Goal: Use online tool/utility: Utilize a website feature to perform a specific function

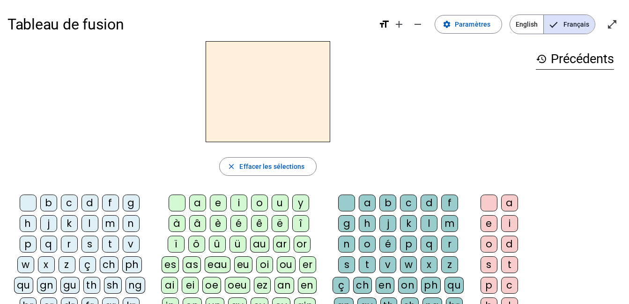
click at [51, 205] on div "b" at bounding box center [48, 203] width 17 height 17
click at [257, 204] on div "o" at bounding box center [259, 203] width 17 height 17
click at [428, 224] on div "l" at bounding box center [428, 223] width 17 height 17
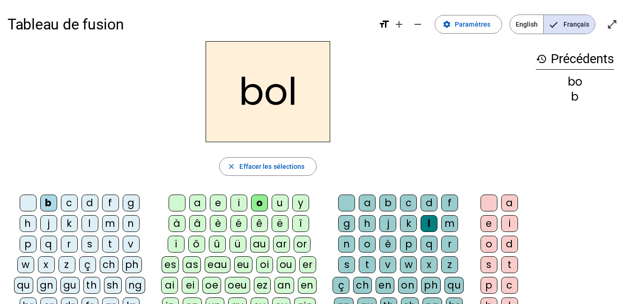
click at [89, 244] on div "s" at bounding box center [89, 244] width 17 height 17
click at [238, 202] on div "i" at bounding box center [238, 203] width 17 height 17
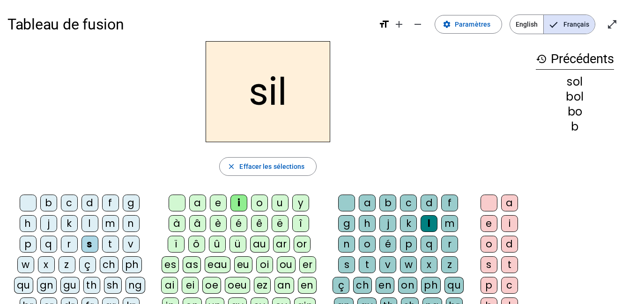
click at [349, 202] on div at bounding box center [346, 203] width 17 height 17
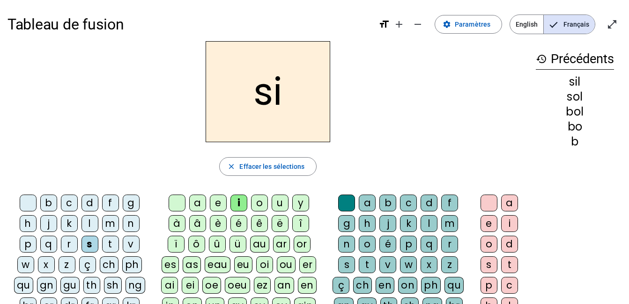
click at [132, 226] on div "n" at bounding box center [131, 223] width 17 height 17
click at [224, 203] on div "e" at bounding box center [218, 203] width 17 height 17
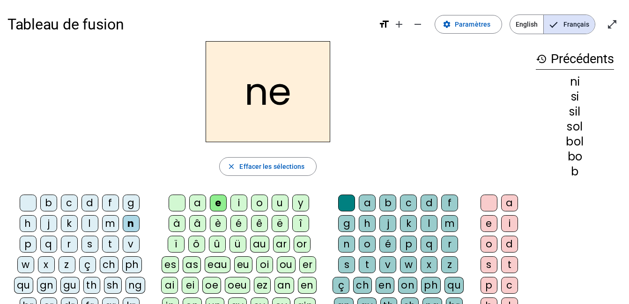
click at [89, 225] on div "l" at bounding box center [89, 223] width 17 height 17
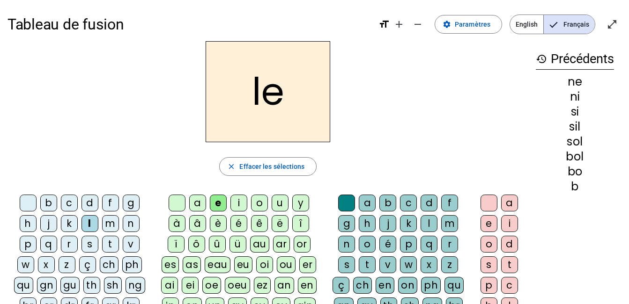
click at [197, 203] on div "a" at bounding box center [197, 203] width 17 height 17
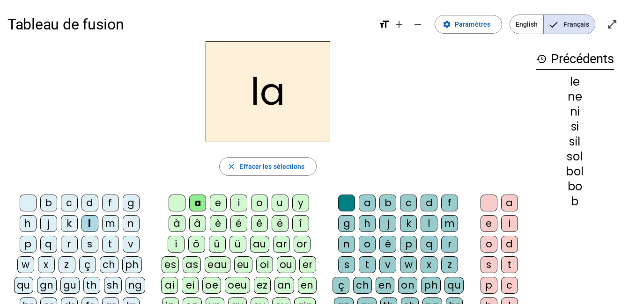
click at [132, 247] on div "v" at bounding box center [131, 244] width 17 height 17
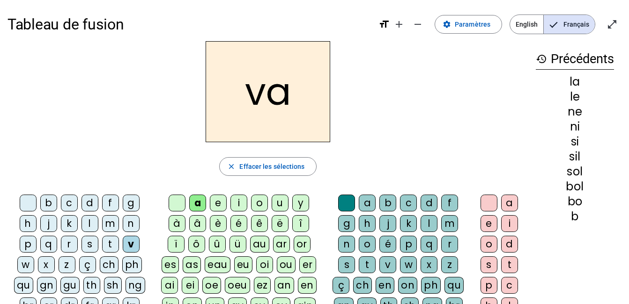
click at [111, 243] on div "t" at bounding box center [110, 244] width 17 height 17
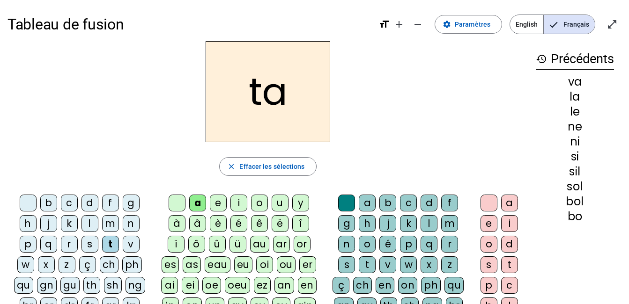
click at [220, 200] on div "e" at bounding box center [218, 203] width 17 height 17
click at [90, 203] on div "d" at bounding box center [89, 203] width 17 height 17
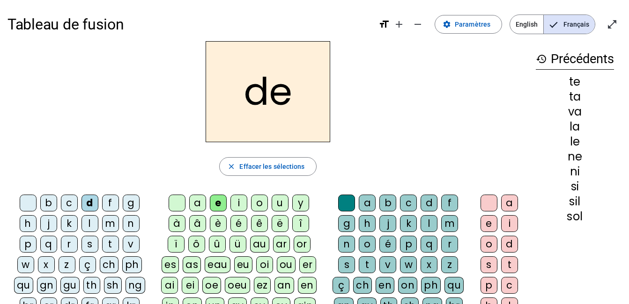
click at [109, 225] on div "m" at bounding box center [110, 223] width 17 height 17
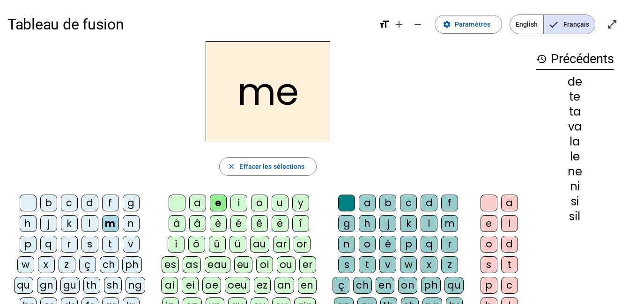
click at [200, 202] on div "a" at bounding box center [197, 203] width 17 height 17
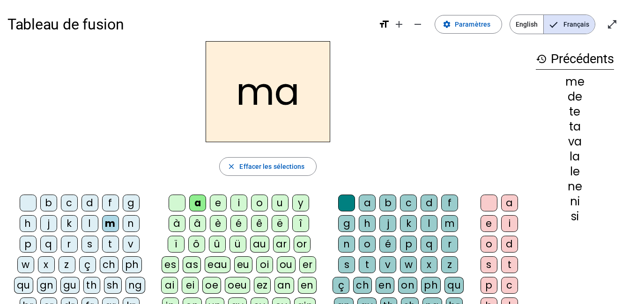
click at [427, 221] on div "l" at bounding box center [428, 223] width 17 height 17
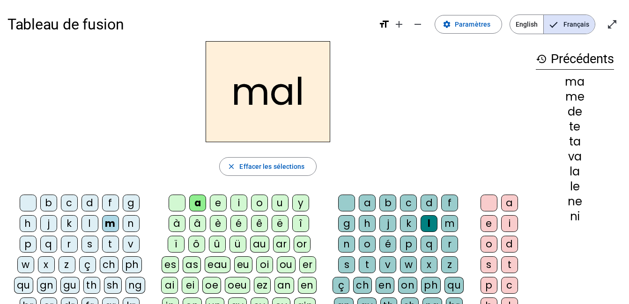
click at [49, 203] on div "b" at bounding box center [48, 203] width 17 height 17
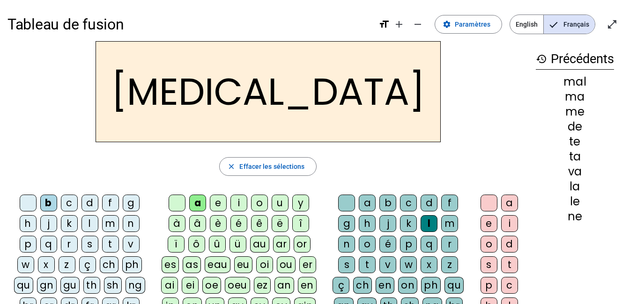
click at [407, 199] on div "c" at bounding box center [408, 203] width 17 height 17
